Goal: Task Accomplishment & Management: Manage account settings

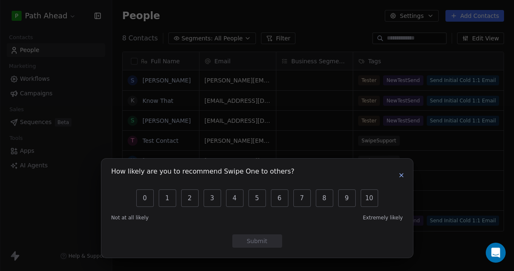
scroll to position [238, 402]
click at [402, 172] on icon "button" at bounding box center [401, 175] width 7 height 7
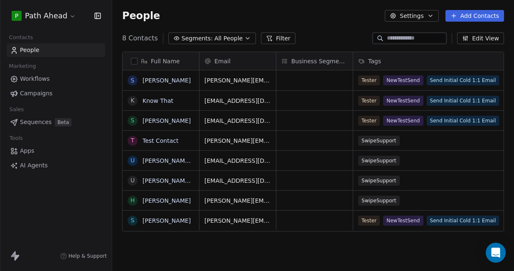
click at [247, 10] on div "People Settings Add Contacts" at bounding box center [313, 16] width 382 height 12
click at [39, 80] on span "Workflows" at bounding box center [35, 78] width 30 height 9
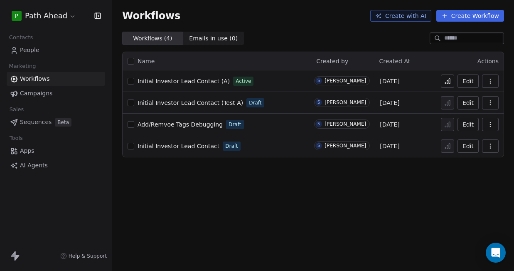
click at [447, 80] on icon at bounding box center [447, 81] width 7 height 7
click at [493, 79] on icon "button" at bounding box center [490, 81] width 7 height 7
click at [468, 80] on button "Edit" at bounding box center [468, 80] width 21 height 13
click at [493, 80] on icon "button" at bounding box center [490, 81] width 7 height 7
click at [475, 112] on span "Duplicate" at bounding box center [470, 114] width 28 height 8
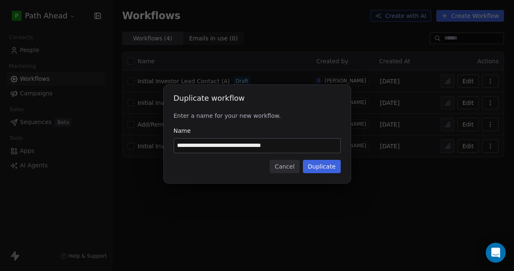
drag, startPoint x: 176, startPoint y: 145, endPoint x: 214, endPoint y: 146, distance: 38.2
click at [214, 146] on input "**********" at bounding box center [257, 145] width 166 height 14
drag, startPoint x: 240, startPoint y: 146, endPoint x: 274, endPoint y: 146, distance: 33.7
click at [274, 146] on input "**********" at bounding box center [257, 145] width 166 height 14
click at [193, 146] on input "**********" at bounding box center [257, 145] width 166 height 14
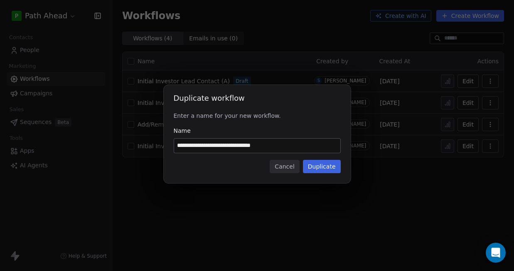
type input "**********"
click at [327, 167] on button "Duplicate" at bounding box center [322, 166] width 38 height 13
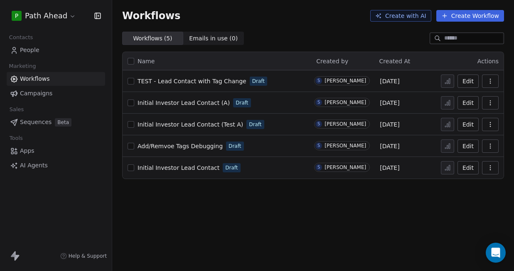
click at [32, 51] on span "People" at bounding box center [30, 50] width 20 height 9
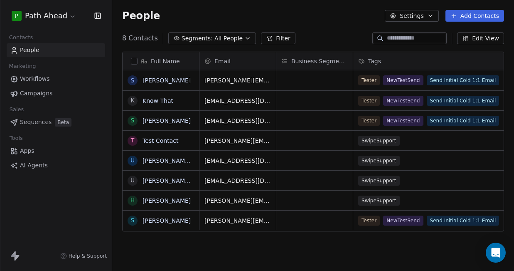
scroll to position [0, 41]
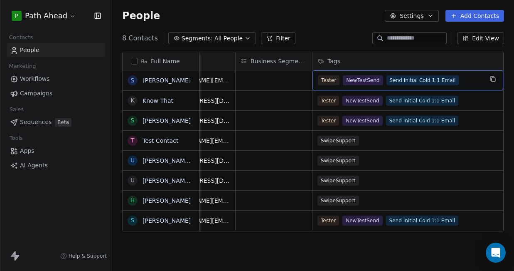
click at [458, 81] on div "Tester NewTestSend Send Initial Cold 1:1 Email" at bounding box center [400, 80] width 165 height 10
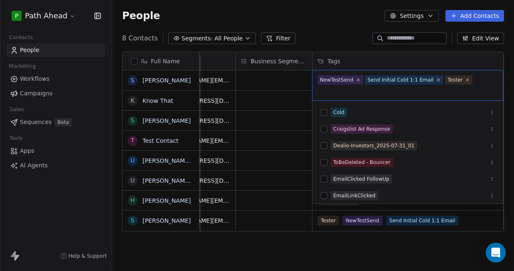
click at [436, 80] on icon at bounding box center [438, 79] width 5 height 5
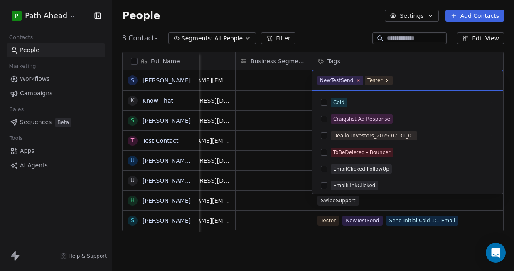
click at [359, 80] on icon at bounding box center [358, 79] width 5 height 5
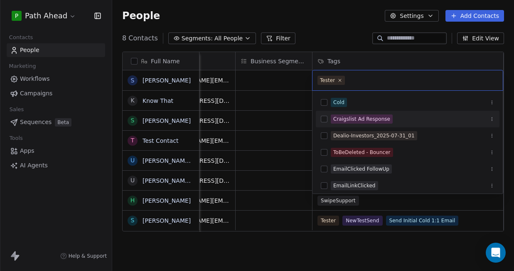
click at [280, 99] on html "P Path Ahead Contacts People Marketing Workflows Campaigns Sales Sequences Beta…" at bounding box center [257, 135] width 514 height 271
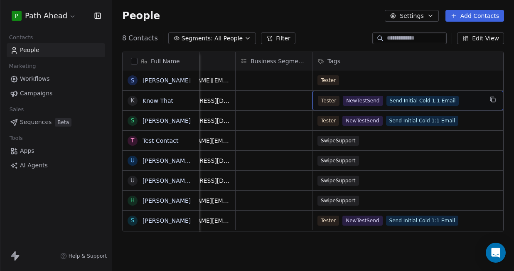
click at [470, 100] on div "Tester NewTestSend Send Initial Cold 1:1 Email" at bounding box center [400, 101] width 165 height 10
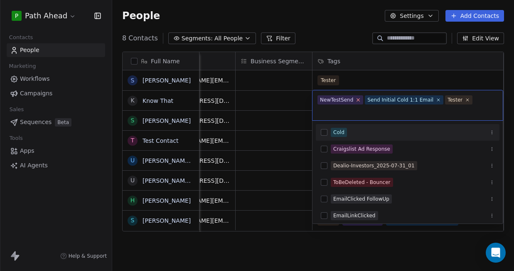
click at [357, 101] on icon at bounding box center [358, 100] width 3 height 3
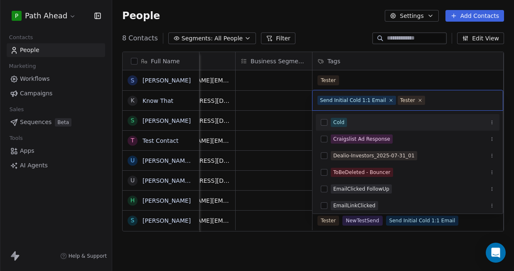
click at [389, 101] on icon at bounding box center [391, 100] width 5 height 5
click at [374, 81] on html "P Path Ahead Contacts People Marketing Workflows Campaigns Sales Sequences Beta…" at bounding box center [257, 135] width 514 height 271
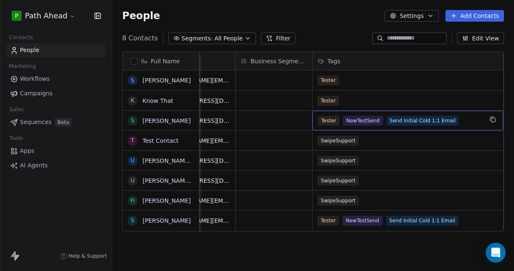
click at [466, 121] on div "Tester NewTestSend Send Initial Cold 1:1 Email" at bounding box center [400, 121] width 165 height 10
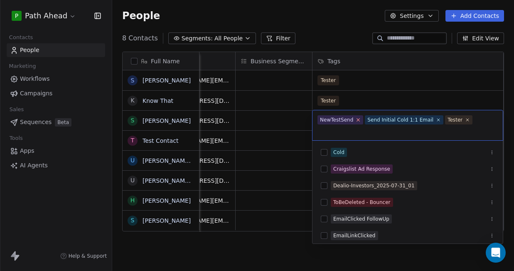
click at [358, 121] on icon at bounding box center [358, 119] width 3 height 3
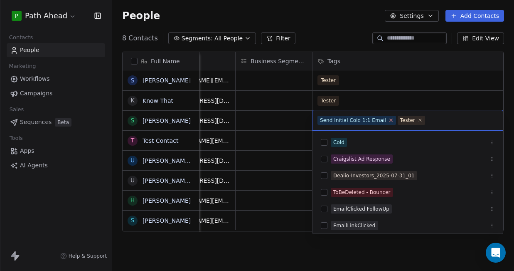
click at [389, 120] on icon at bounding box center [390, 120] width 3 height 3
click at [377, 100] on html "P Path Ahead Contacts People Marketing Workflows Campaigns Sales Sequences Beta…" at bounding box center [257, 135] width 514 height 271
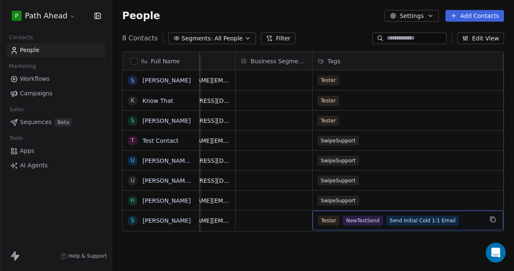
click at [461, 220] on div "Tester NewTestSend Send Initial Cold 1:1 Email" at bounding box center [400, 220] width 165 height 10
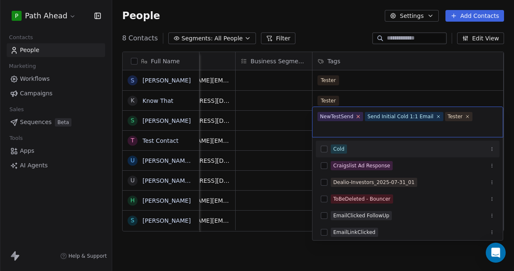
click at [357, 115] on icon at bounding box center [358, 115] width 5 height 5
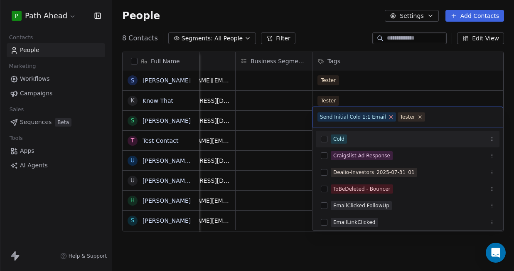
click at [388, 117] on icon at bounding box center [390, 116] width 5 height 5
click at [383, 102] on html "P Path Ahead Contacts People Marketing Workflows Campaigns Sales Sequences Beta…" at bounding box center [257, 135] width 514 height 271
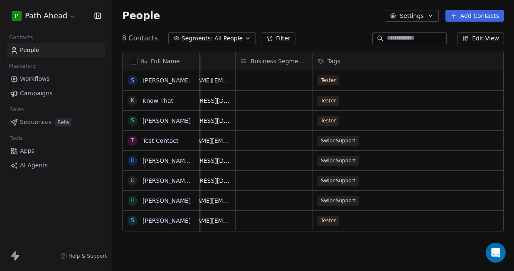
click at [244, 37] on icon "button" at bounding box center [247, 38] width 7 height 7
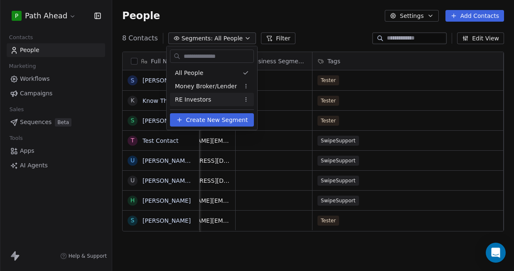
click at [224, 121] on span "Create New Segment" at bounding box center [217, 120] width 62 height 9
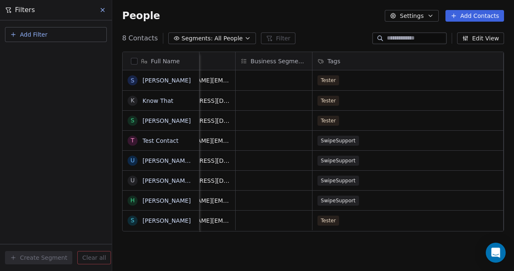
click at [33, 34] on span "Add Filter" at bounding box center [33, 34] width 27 height 9
click at [34, 52] on span "Contact properties" at bounding box center [41, 54] width 54 height 9
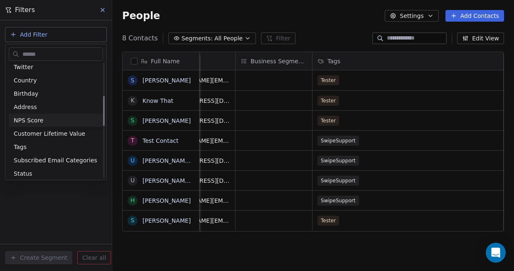
scroll to position [139, 0]
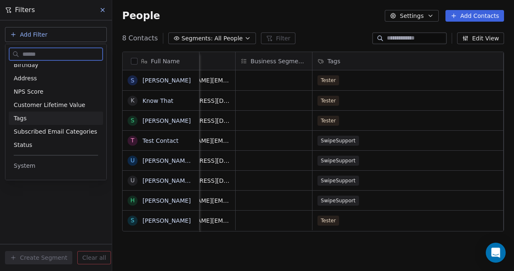
click at [22, 117] on span "Tags" at bounding box center [20, 118] width 13 height 8
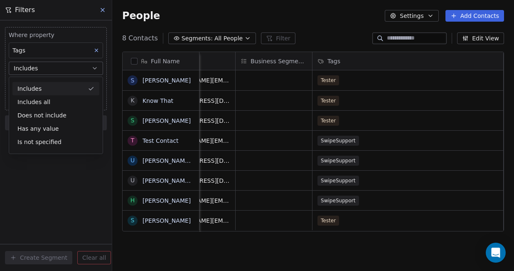
click at [43, 86] on div "Includes" at bounding box center [55, 88] width 87 height 13
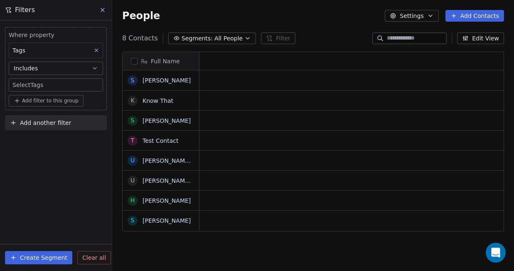
scroll to position [238, 402]
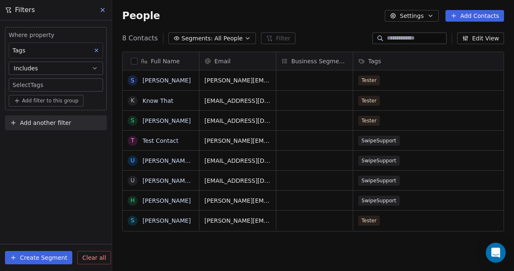
click at [57, 86] on body "P Path Ahead Contacts People Marketing Workflows Campaigns Sales Sequences Beta…" at bounding box center [257, 135] width 514 height 271
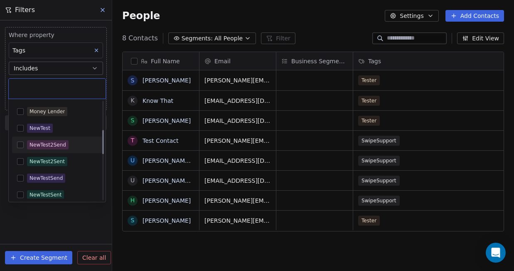
scroll to position [122, 0]
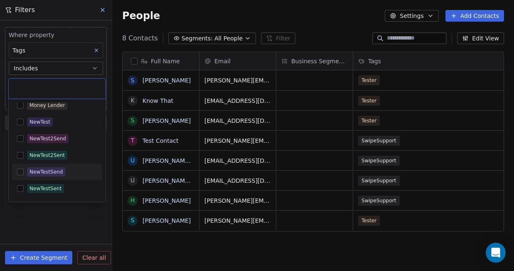
click at [20, 171] on button "Suggestions" at bounding box center [20, 171] width 7 height 7
click at [66, 214] on html "P Path Ahead Contacts People Marketing Workflows Campaigns Sales Sequences Beta…" at bounding box center [257, 135] width 514 height 271
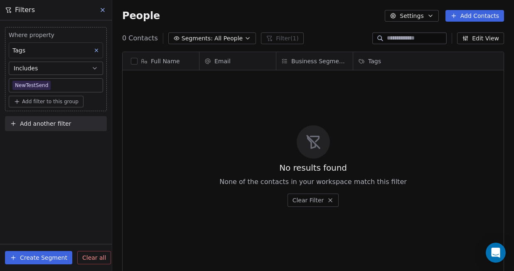
scroll to position [238, 402]
click at [43, 257] on button "Create Segment" at bounding box center [38, 257] width 67 height 13
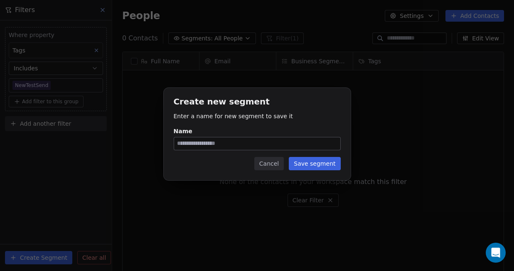
click at [204, 142] on input "Name" at bounding box center [257, 143] width 166 height 12
type input "**********"
click at [321, 164] on button "Save segment" at bounding box center [315, 163] width 52 height 13
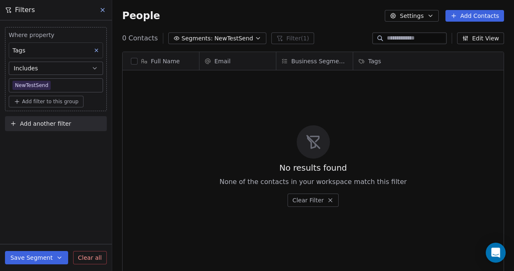
click at [102, 8] on icon at bounding box center [102, 10] width 7 height 7
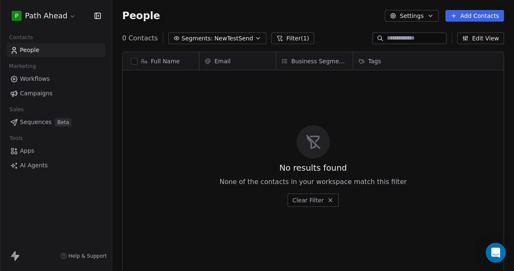
click at [255, 35] on icon "button" at bounding box center [258, 38] width 7 height 7
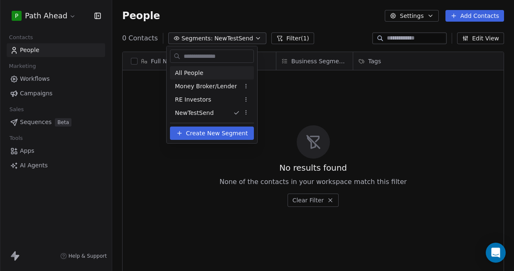
click at [198, 72] on span "All People" at bounding box center [189, 73] width 28 height 9
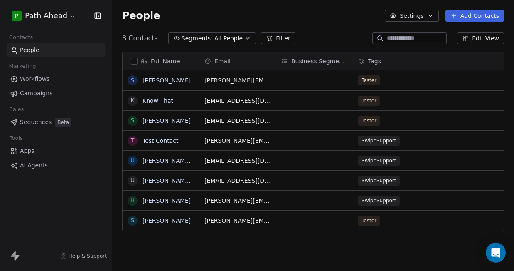
click at [244, 36] on icon "button" at bounding box center [247, 38] width 7 height 7
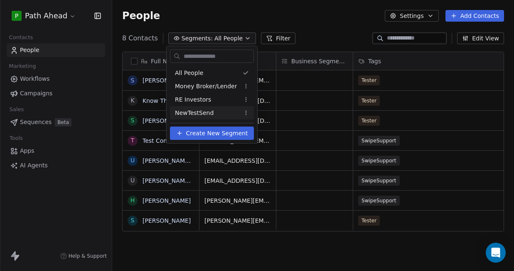
click at [208, 133] on span "Create New Segment" at bounding box center [217, 133] width 62 height 9
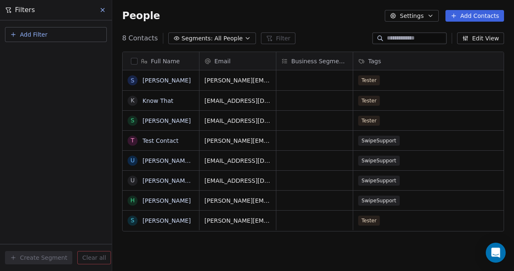
click at [37, 34] on span "Add Filter" at bounding box center [33, 34] width 27 height 9
click at [38, 54] on span "Contact properties" at bounding box center [41, 54] width 54 height 9
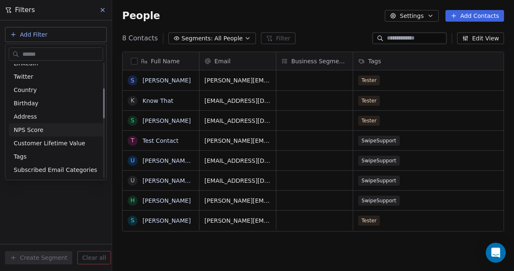
scroll to position [101, 0]
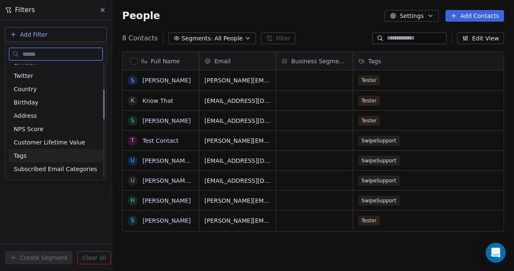
click at [30, 152] on div "Tags" at bounding box center [56, 155] width 84 height 8
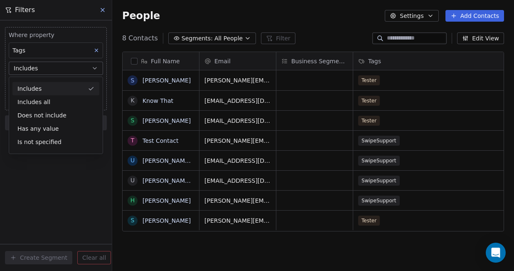
click at [42, 86] on div "Includes" at bounding box center [55, 88] width 87 height 13
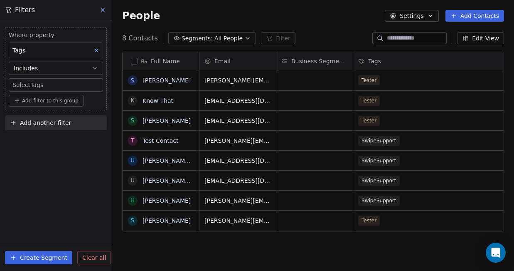
click at [53, 83] on body "P Path Ahead Contacts People Marketing Workflows Campaigns Sales Sequences Beta…" at bounding box center [257, 135] width 514 height 271
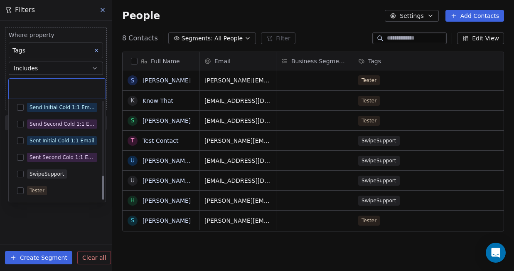
scroll to position [303, 0]
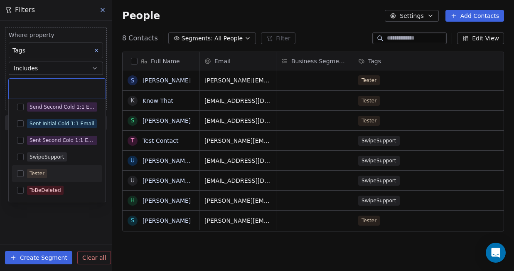
click at [21, 173] on button "Suggestions" at bounding box center [20, 173] width 7 height 7
click at [47, 224] on html "P Path Ahead Contacts People Marketing Workflows Campaigns Sales Sequences Beta…" at bounding box center [257, 135] width 514 height 271
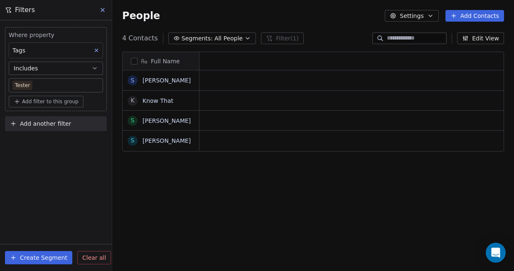
scroll to position [238, 402]
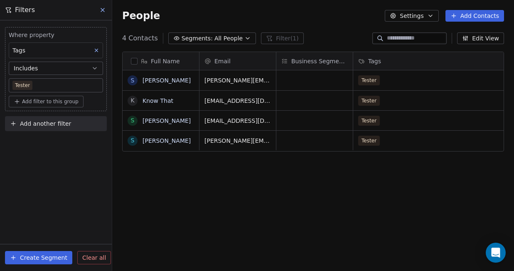
click at [40, 258] on button "Create Segment" at bounding box center [38, 257] width 67 height 13
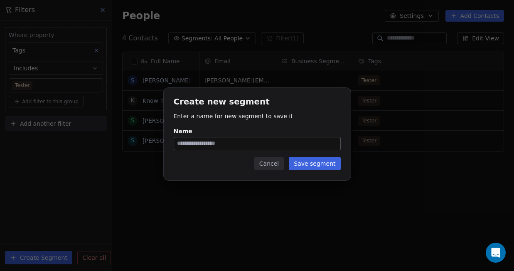
click at [202, 145] on input "Name" at bounding box center [257, 143] width 166 height 12
type input "******"
click at [326, 165] on button "Save segment" at bounding box center [315, 163] width 52 height 13
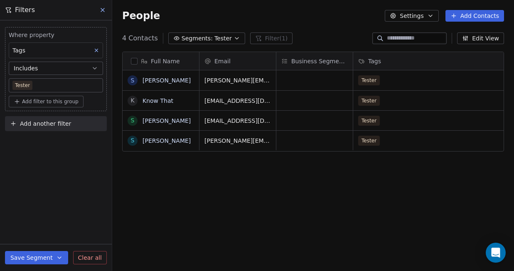
click at [104, 10] on icon at bounding box center [102, 10] width 7 height 7
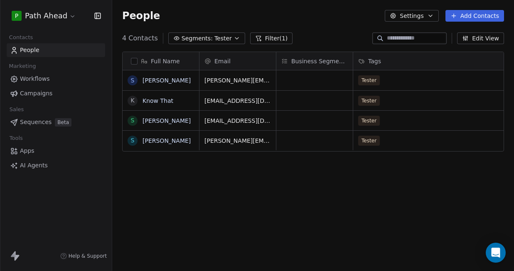
click at [134, 60] on button "button" at bounding box center [134, 61] width 7 height 7
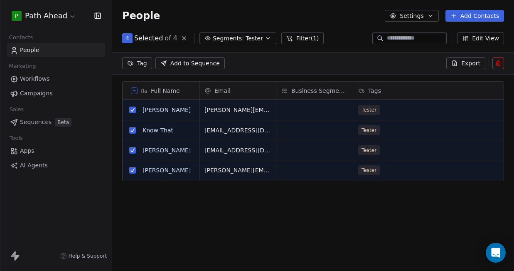
scroll to position [209, 402]
click at [139, 62] on html "P Path Ahead Contacts People Marketing Workflows Campaigns Sales Sequences Beta…" at bounding box center [257, 135] width 514 height 271
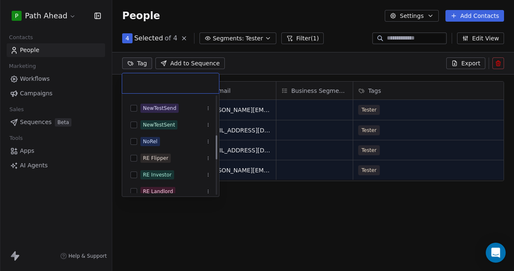
scroll to position [155, 0]
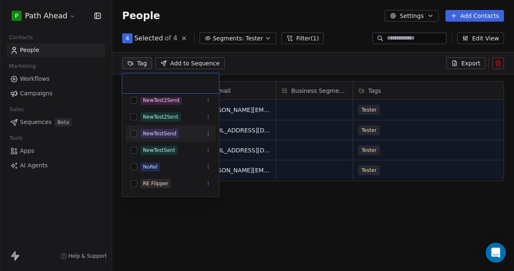
click at [133, 133] on button "Suggestions" at bounding box center [134, 133] width 7 height 7
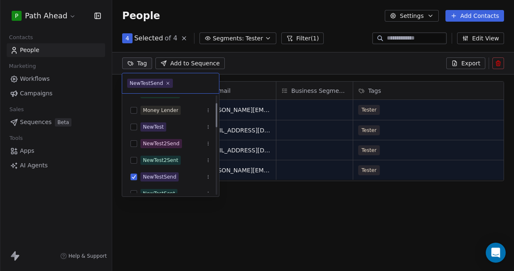
scroll to position [0, 0]
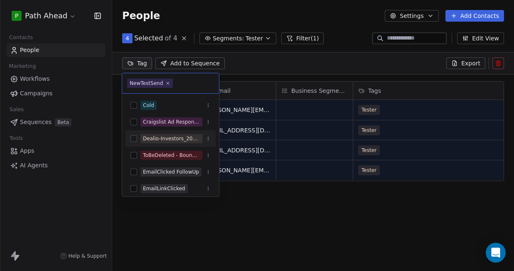
click at [261, 65] on html "P Path Ahead Contacts People Marketing Workflows Campaigns Sales Sequences Beta…" at bounding box center [257, 135] width 514 height 271
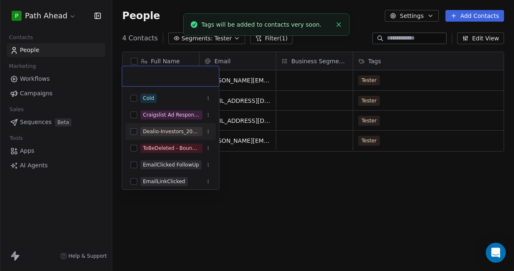
scroll to position [5, 0]
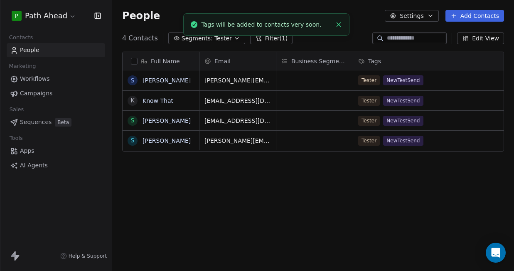
click at [252, 191] on div "Full Name S Steve PATH K Know That S Steve WebMaster S Steve Tester Email Busin…" at bounding box center [313, 164] width 402 height 238
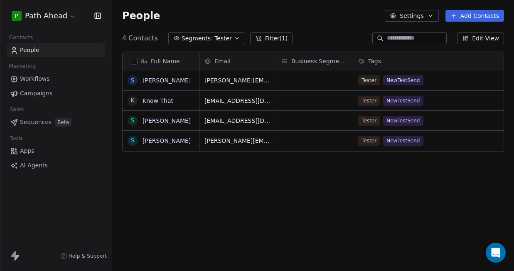
click at [136, 62] on button "button" at bounding box center [134, 61] width 7 height 7
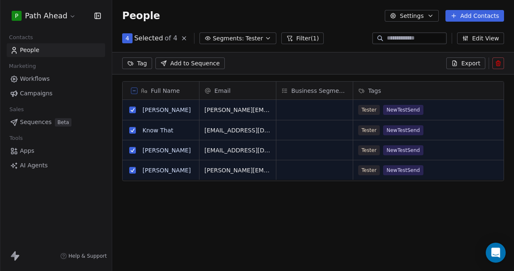
scroll to position [0, 0]
click at [136, 63] on html "P Path Ahead Contacts People Marketing Workflows Campaigns Sales Sequences Beta…" at bounding box center [257, 135] width 514 height 271
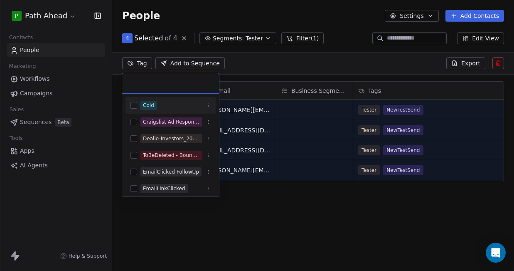
click at [299, 204] on html "P Path Ahead Contacts People Marketing Workflows Campaigns Sales Sequences Beta…" at bounding box center [257, 135] width 514 height 271
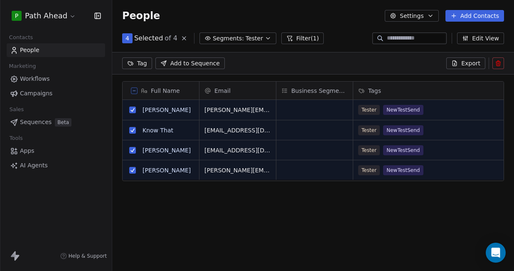
click at [45, 80] on span "Workflows" at bounding box center [35, 78] width 30 height 9
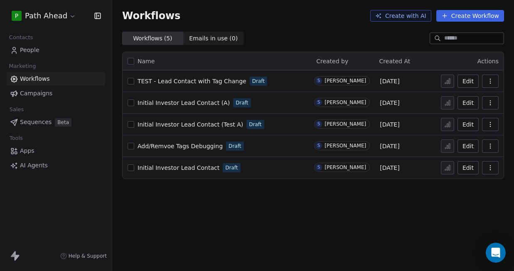
click at [42, 79] on span "Workflows" at bounding box center [35, 78] width 30 height 9
click at [35, 52] on span "People" at bounding box center [30, 50] width 20 height 9
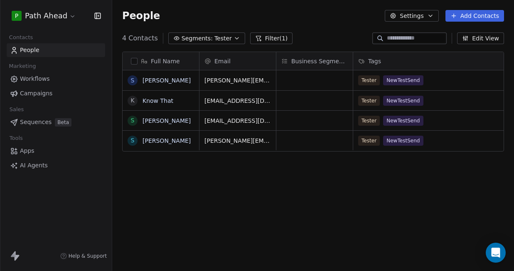
scroll to position [238, 402]
click at [133, 60] on button "button" at bounding box center [134, 61] width 7 height 7
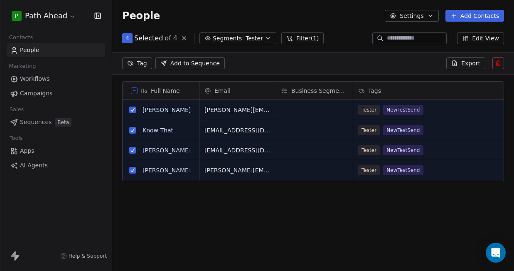
scroll to position [209, 402]
click at [137, 64] on html "P Path Ahead Contacts People Marketing Workflows Campaigns Sales Sequences Beta…" at bounding box center [257, 135] width 514 height 271
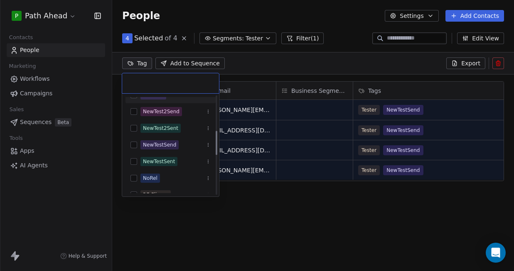
scroll to position [144, 0]
click at [135, 143] on button "Suggestions" at bounding box center [134, 143] width 7 height 7
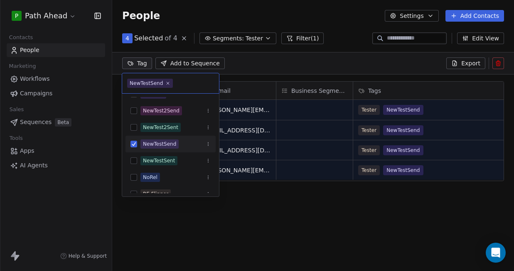
click at [209, 143] on icon "Suggestions" at bounding box center [208, 143] width 5 height 5
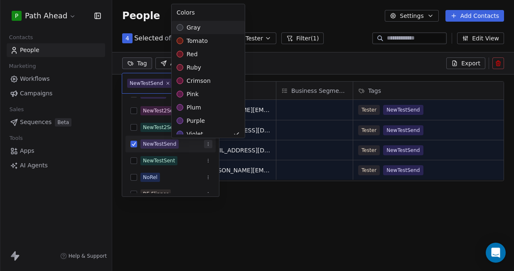
click at [135, 143] on html "P Path Ahead Contacts People Marketing Workflows Campaigns Sales Sequences Beta…" at bounding box center [257, 135] width 514 height 271
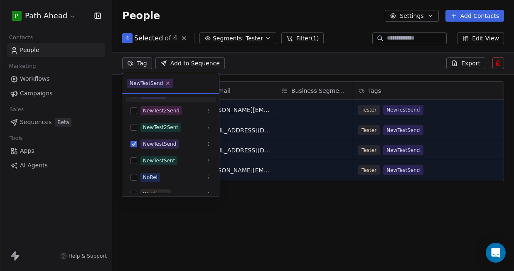
click at [168, 84] on icon at bounding box center [168, 83] width 3 height 3
click at [134, 64] on html "P Path Ahead Contacts People Marketing Workflows Campaigns Sales Sequences Beta…" at bounding box center [257, 135] width 514 height 271
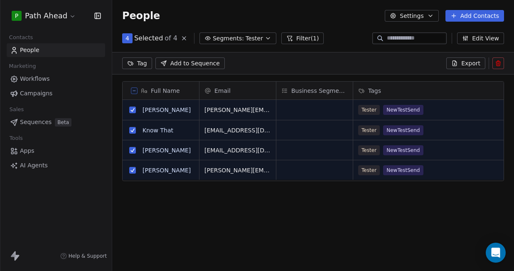
scroll to position [0, 41]
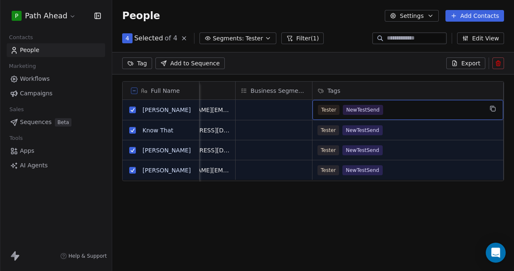
click at [394, 109] on div "Tester NewTestSend" at bounding box center [400, 110] width 165 height 10
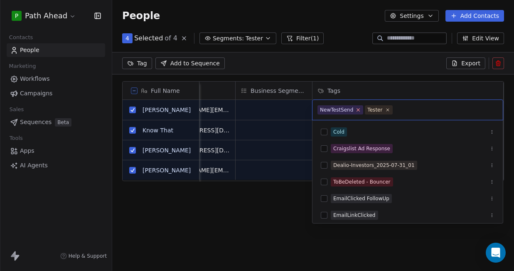
click at [359, 109] on icon at bounding box center [358, 109] width 5 height 5
click at [363, 88] on html "P Path Ahead Contacts People Marketing Workflows Campaigns Sales Sequences Beta…" at bounding box center [257, 135] width 514 height 271
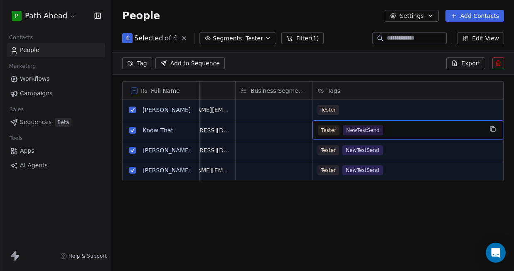
click at [400, 127] on div "Tester NewTestSend" at bounding box center [400, 130] width 165 height 10
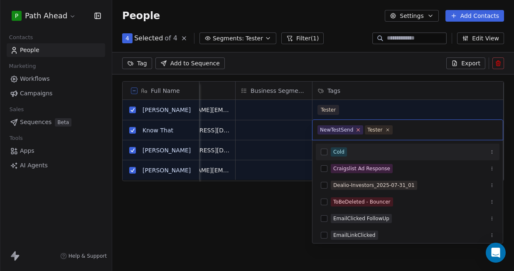
click at [357, 129] on icon at bounding box center [358, 129] width 3 height 3
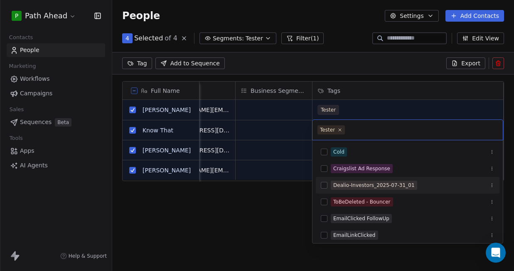
click at [288, 195] on html "P Path Ahead Contacts People Marketing Workflows Campaigns Sales Sequences Beta…" at bounding box center [257, 135] width 514 height 271
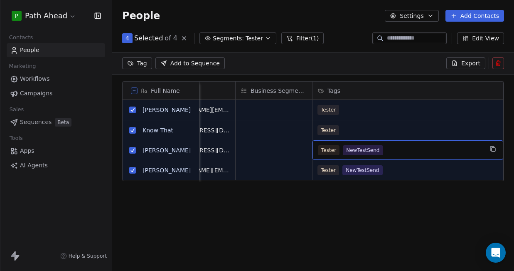
click at [411, 147] on div "Tester NewTestSend" at bounding box center [400, 150] width 165 height 10
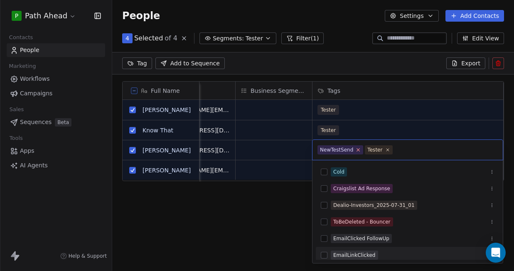
click at [357, 148] on icon at bounding box center [358, 149] width 3 height 3
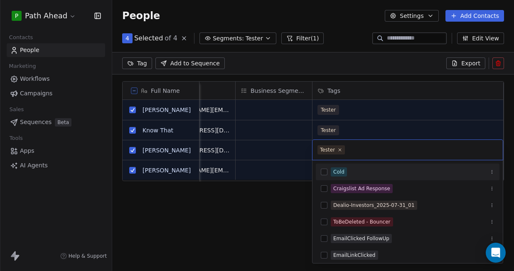
click at [283, 192] on html "P Path Ahead Contacts People Marketing Workflows Campaigns Sales Sequences Beta…" at bounding box center [257, 135] width 514 height 271
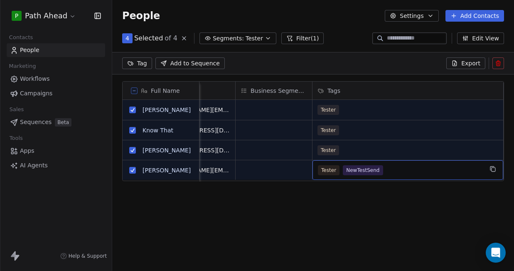
click at [390, 169] on div "Tester NewTestSend" at bounding box center [400, 170] width 165 height 10
click at [400, 170] on div "Tester NewTestSend" at bounding box center [400, 170] width 165 height 10
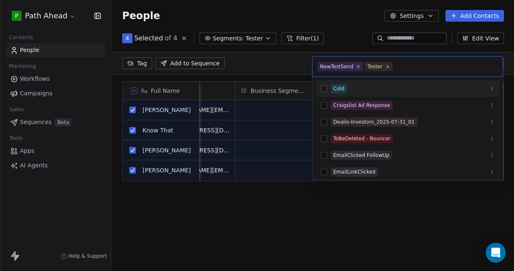
click at [356, 65] on icon at bounding box center [358, 66] width 5 height 5
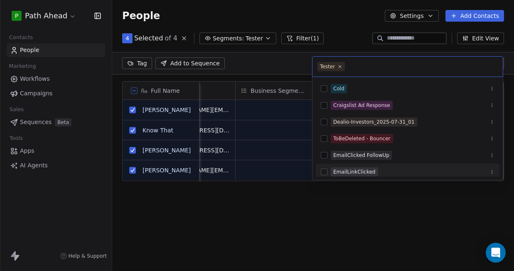
click at [385, 210] on html "P Path Ahead Contacts People Marketing Workflows Campaigns Sales Sequences Beta…" at bounding box center [257, 135] width 514 height 271
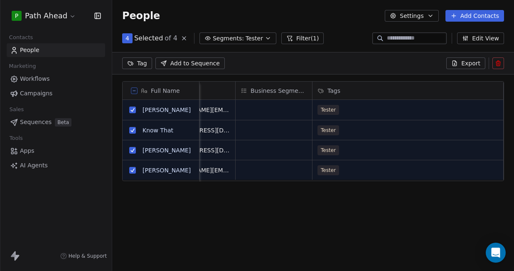
click at [37, 79] on span "Workflows" at bounding box center [35, 78] width 30 height 9
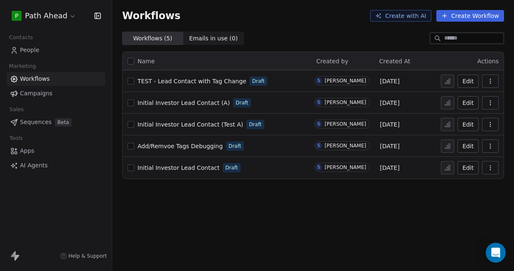
click at [488, 81] on icon "button" at bounding box center [490, 81] width 7 height 7
click at [472, 78] on button "Edit" at bounding box center [468, 80] width 21 height 13
click at [470, 79] on button "Edit" at bounding box center [468, 80] width 21 height 13
click at [35, 51] on span "People" at bounding box center [30, 50] width 20 height 9
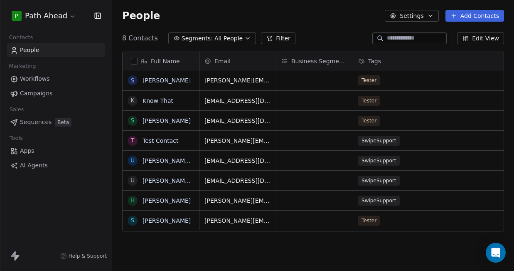
scroll to position [238, 402]
click at [245, 37] on icon "button" at bounding box center [247, 38] width 7 height 7
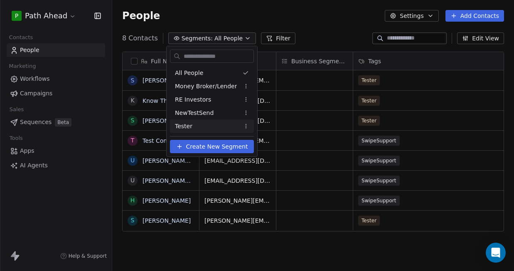
click at [202, 123] on div "Tester" at bounding box center [212, 125] width 84 height 13
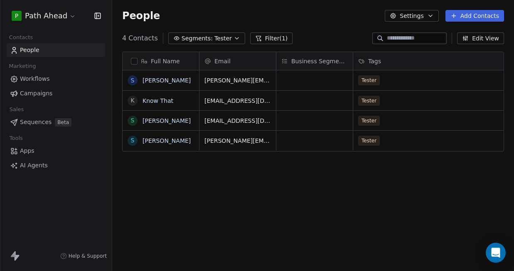
click at [136, 62] on button "button" at bounding box center [134, 61] width 7 height 7
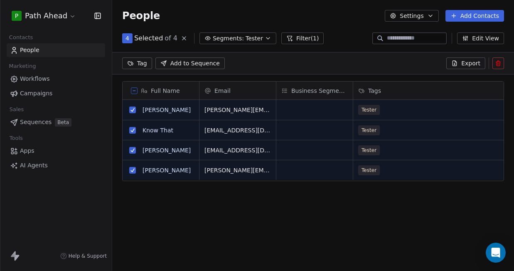
scroll to position [209, 402]
click at [139, 63] on html "P Path Ahead Contacts People Marketing Workflows Campaigns Sales Sequences Beta…" at bounding box center [257, 135] width 514 height 271
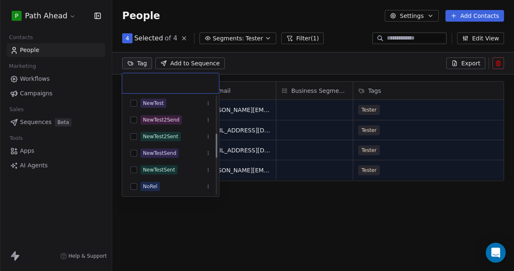
scroll to position [157, 0]
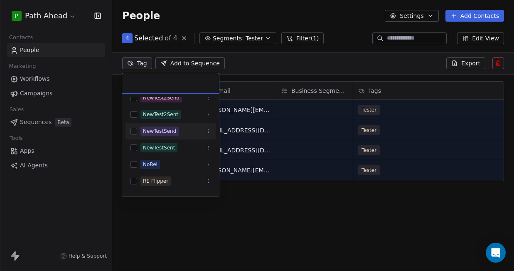
click at [136, 130] on button "Suggestions" at bounding box center [134, 131] width 7 height 7
click at [247, 63] on html "P Path Ahead Contacts People Marketing Workflows Campaigns Sales Sequences Beta…" at bounding box center [257, 135] width 514 height 271
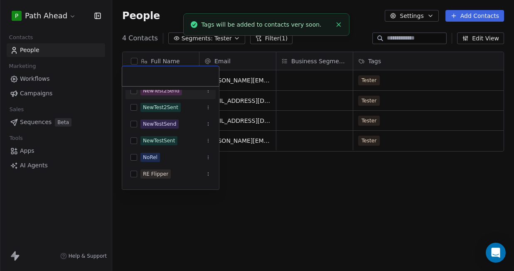
scroll to position [5, 0]
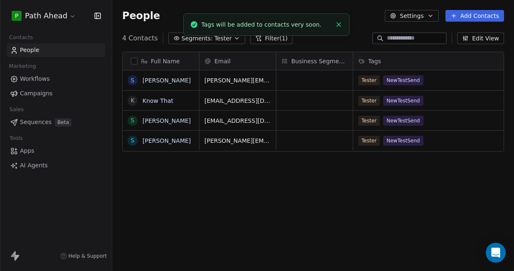
click at [223, 170] on div "Full Name S Steve PATH K Know That S Steve WebMaster S Steve Tester Email Busin…" at bounding box center [313, 164] width 402 height 238
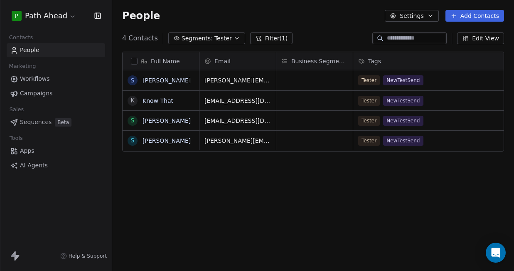
click at [234, 36] on icon "button" at bounding box center [237, 38] width 7 height 7
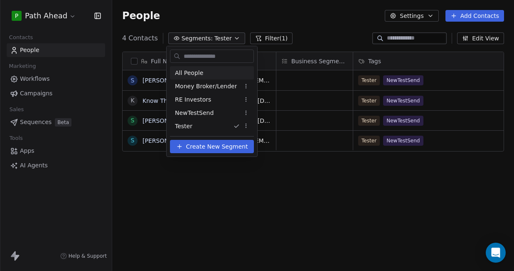
click at [195, 74] on span "All People" at bounding box center [189, 73] width 28 height 9
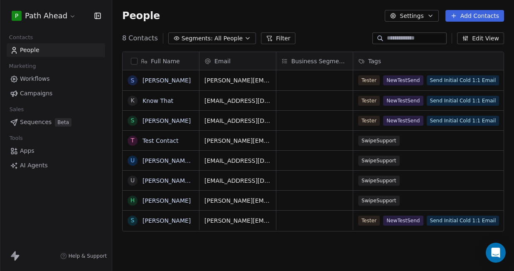
click at [320, 19] on div "People Settings Add Contacts" at bounding box center [313, 16] width 382 height 12
